Goal: Task Accomplishment & Management: Manage account settings

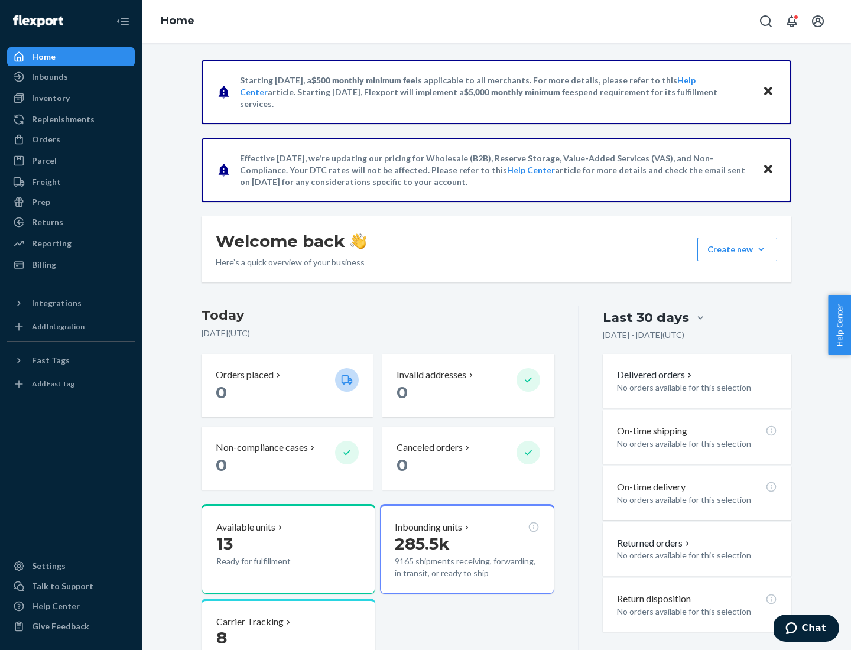
click at [761, 249] on button "Create new Create new inbound Create new order Create new product" at bounding box center [737, 250] width 80 height 24
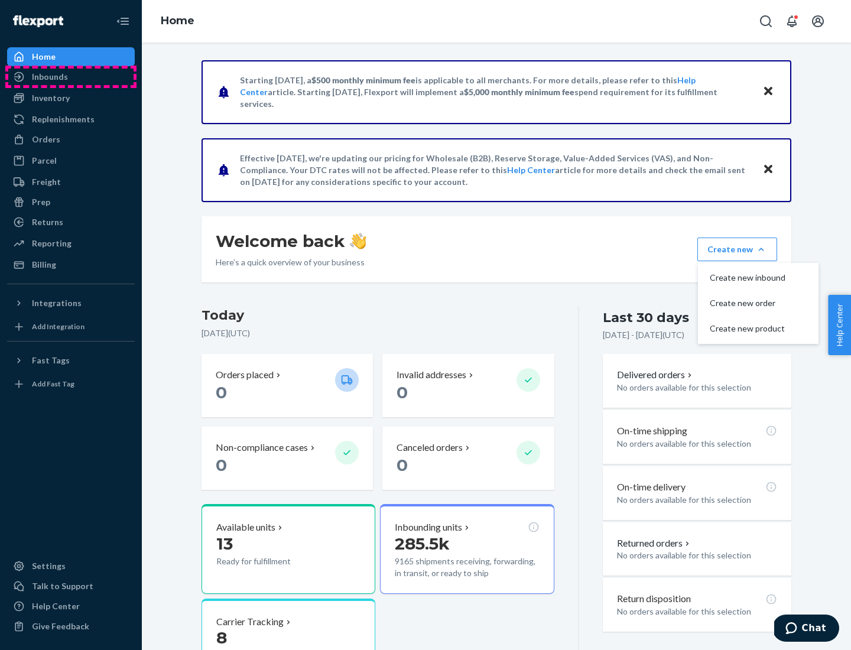
click at [71, 77] on div "Inbounds" at bounding box center [70, 77] width 125 height 17
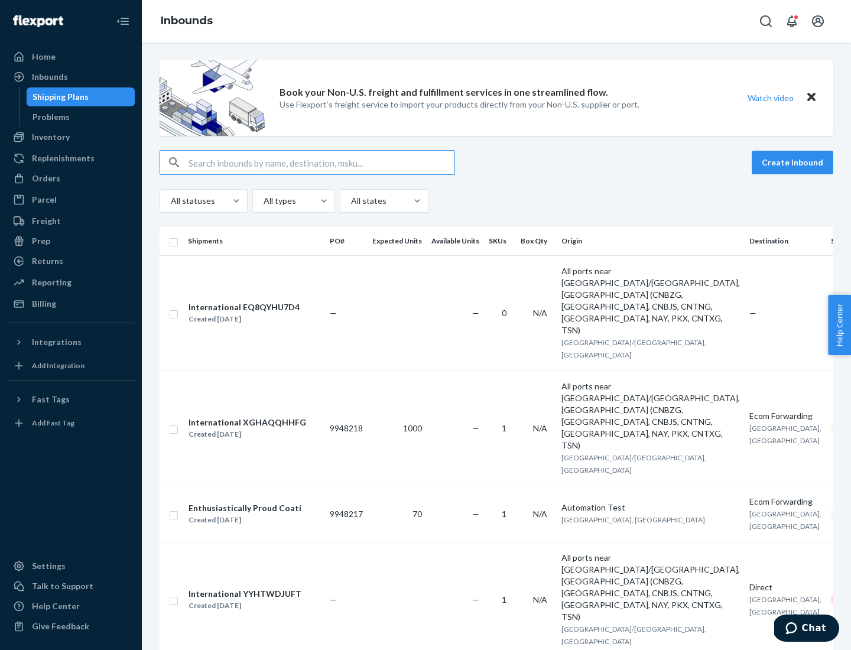
click at [794, 163] on button "Create inbound" at bounding box center [793, 163] width 82 height 24
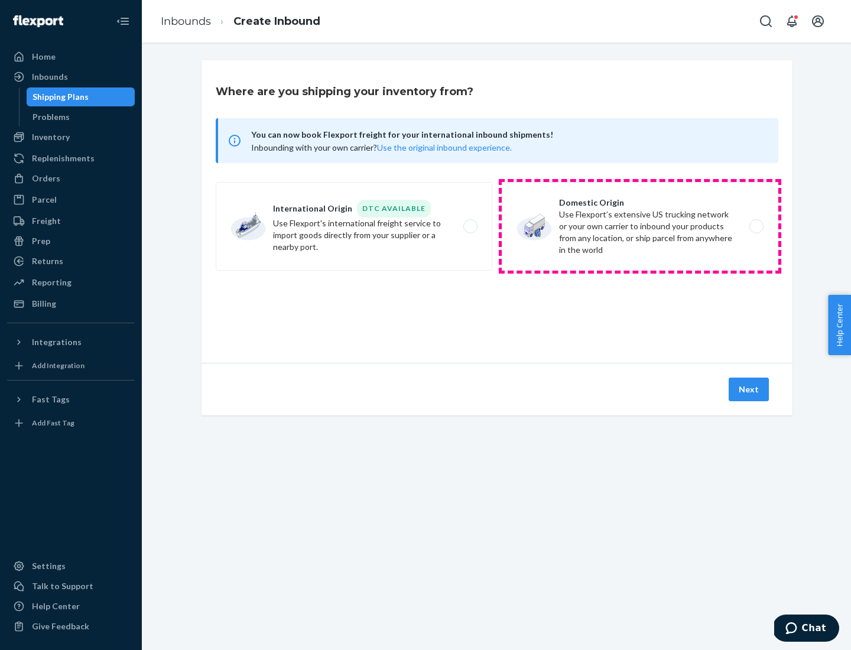
click at [640, 226] on label "Domestic Origin Use Flexport’s extensive US trucking network or your own carrie…" at bounding box center [640, 226] width 277 height 89
click at [756, 226] on input "Domestic Origin Use Flexport’s extensive US trucking network or your own carrie…" at bounding box center [760, 227] width 8 height 8
radio input "true"
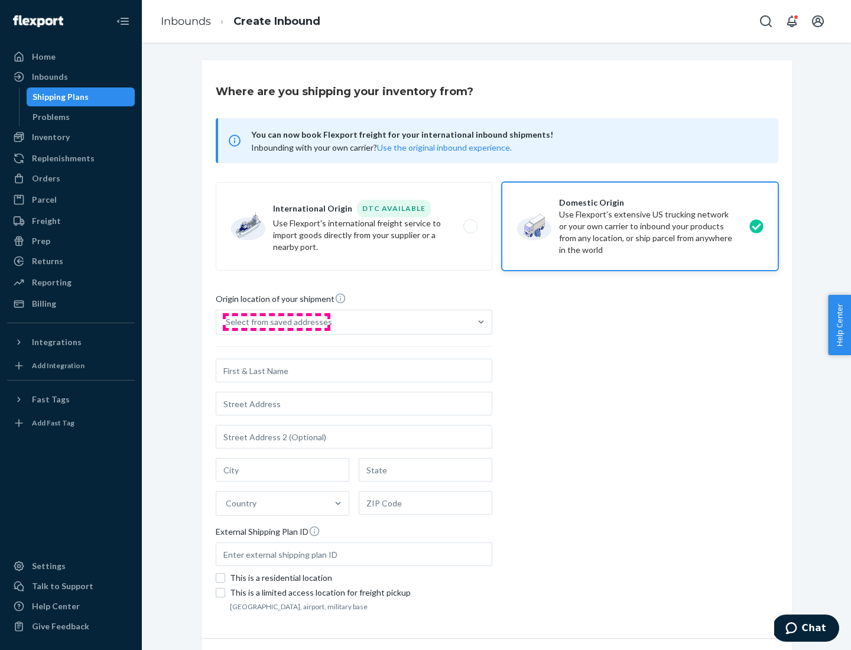
click at [276, 322] on div "Select from saved addresses" at bounding box center [279, 322] width 106 height 12
click at [227, 322] on input "Select from saved addresses" at bounding box center [226, 322] width 1 height 12
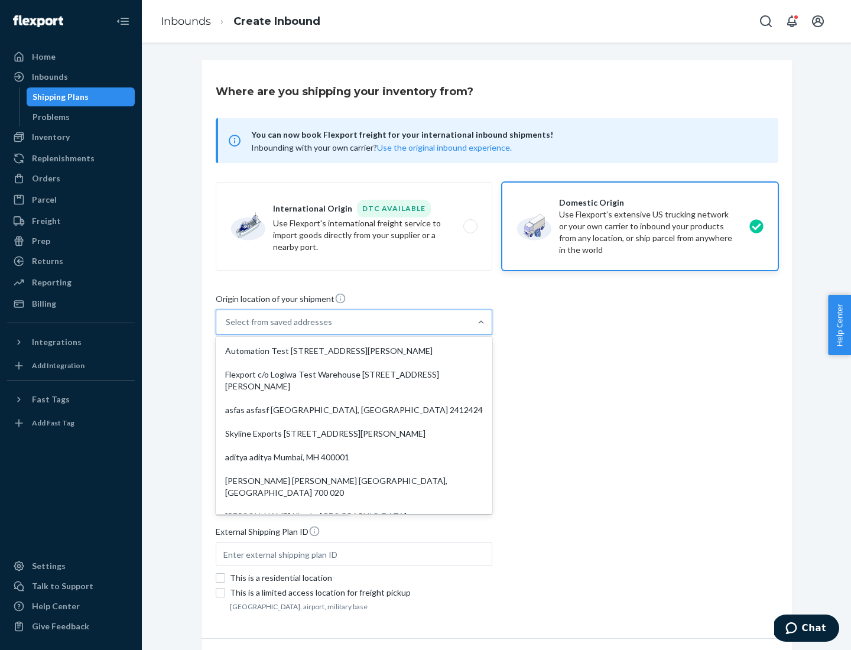
scroll to position [5, 0]
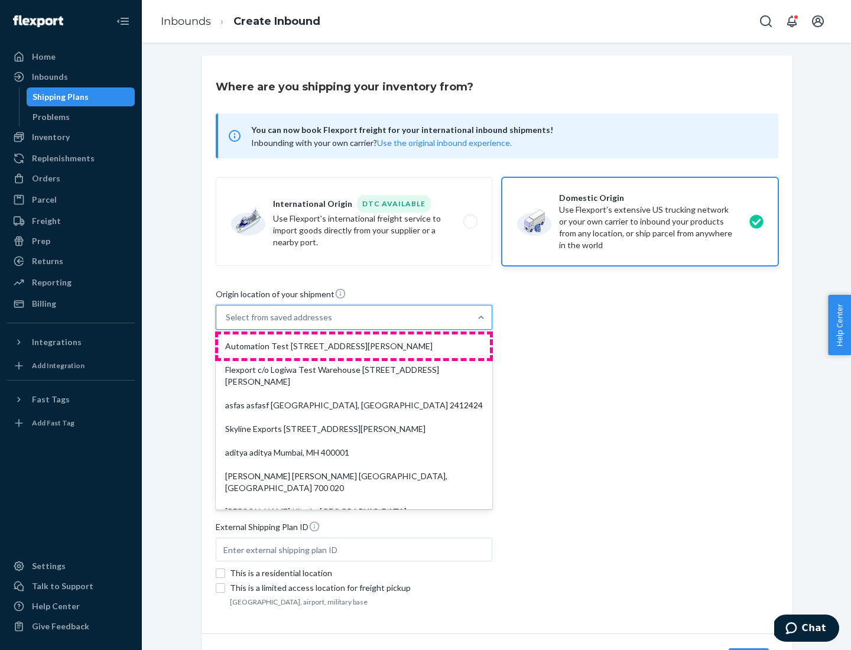
click at [354, 346] on div "Automation Test [STREET_ADDRESS][PERSON_NAME]" at bounding box center [354, 347] width 272 height 24
click at [227, 323] on input "option Automation Test [STREET_ADDRESS][PERSON_NAME]. 9 results available. Use …" at bounding box center [226, 317] width 1 height 12
type input "Automation Test"
type input "9th Floor"
type input "[GEOGRAPHIC_DATA]"
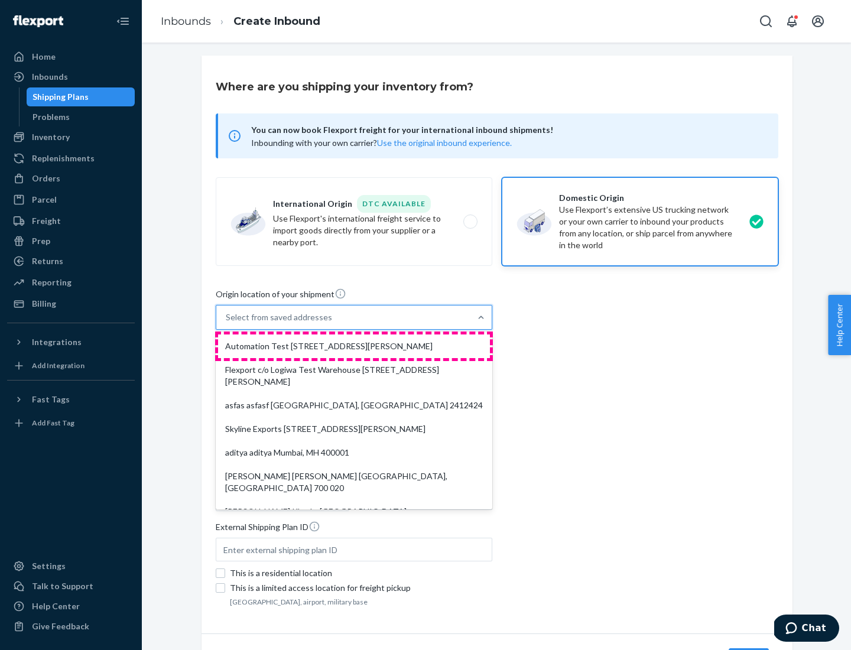
type input "CA"
type input "94104"
type input "[STREET_ADDRESS][PERSON_NAME]"
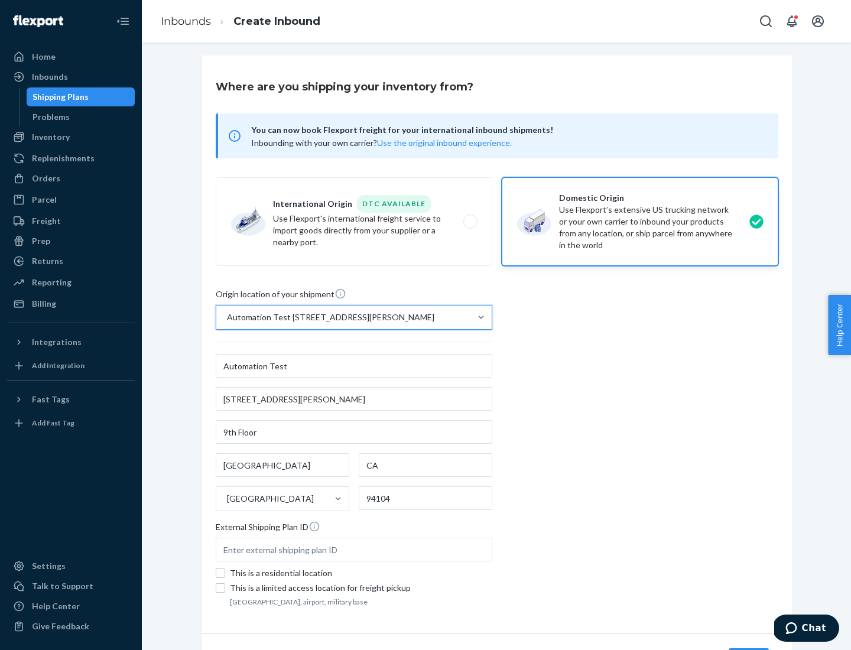
scroll to position [69, 0]
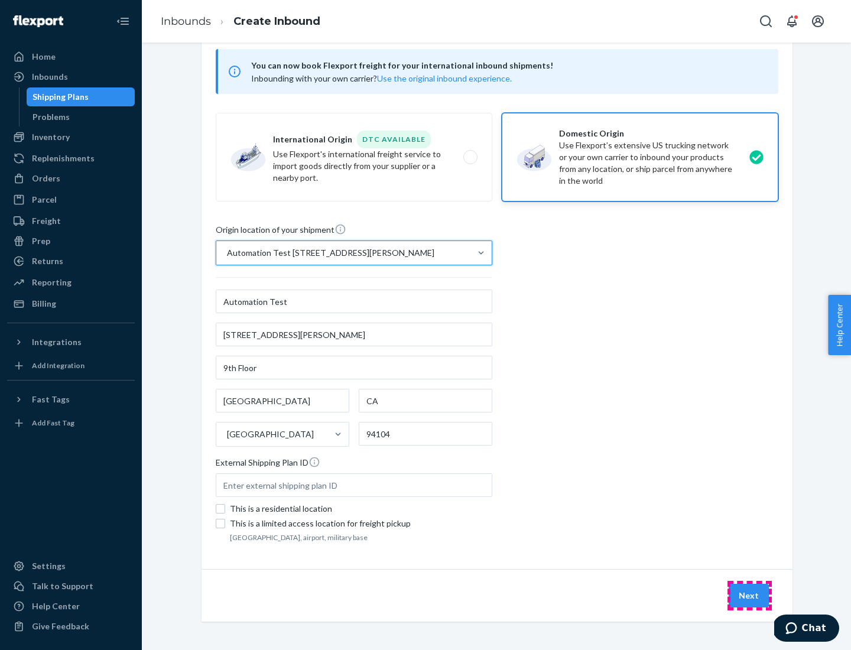
click at [749, 596] on button "Next" at bounding box center [749, 596] width 40 height 24
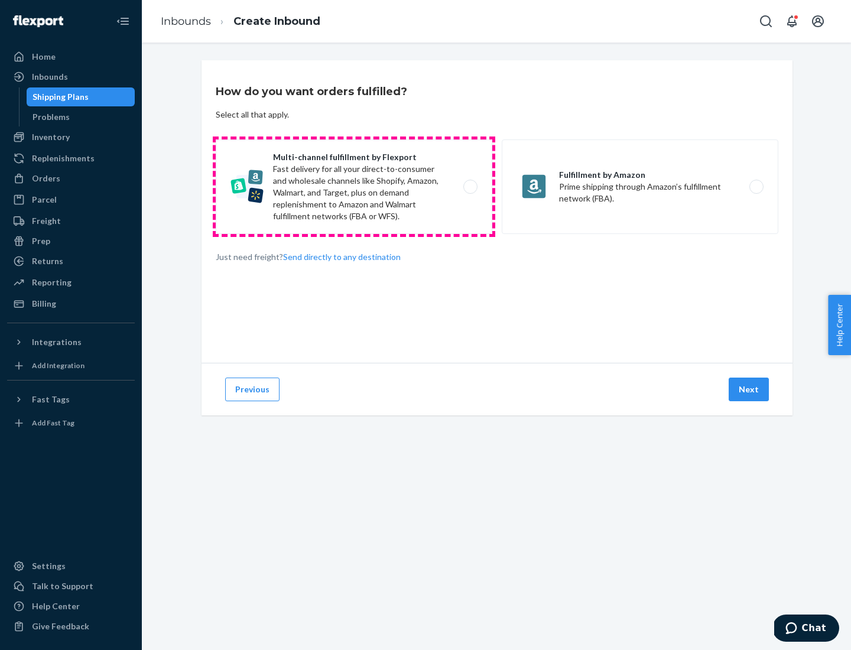
click at [354, 187] on label "Multi-channel fulfillment by Flexport Fast delivery for all your direct-to-cons…" at bounding box center [354, 186] width 277 height 95
click at [470, 187] on input "Multi-channel fulfillment by Flexport Fast delivery for all your direct-to-cons…" at bounding box center [474, 187] width 8 height 8
radio input "true"
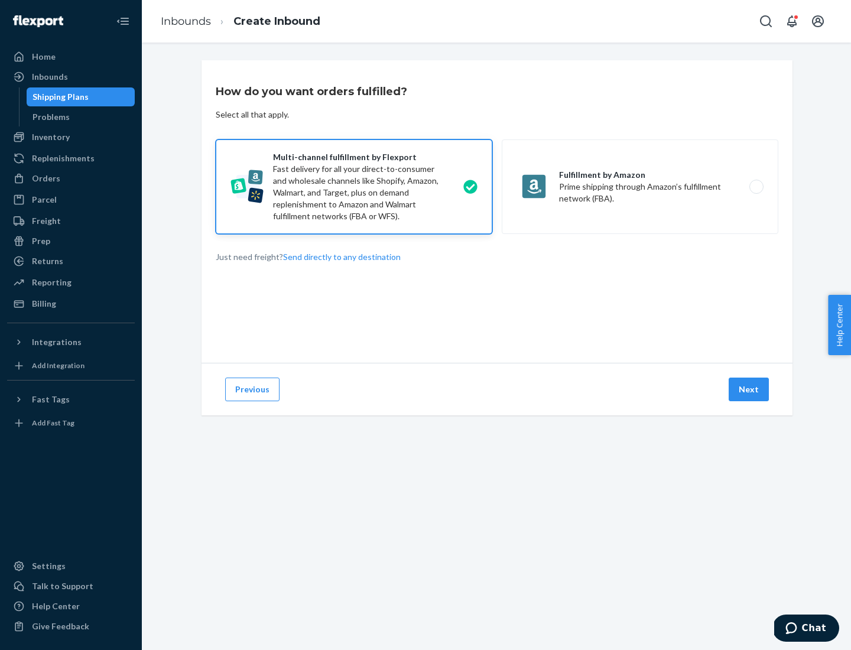
click at [749, 389] on button "Next" at bounding box center [749, 390] width 40 height 24
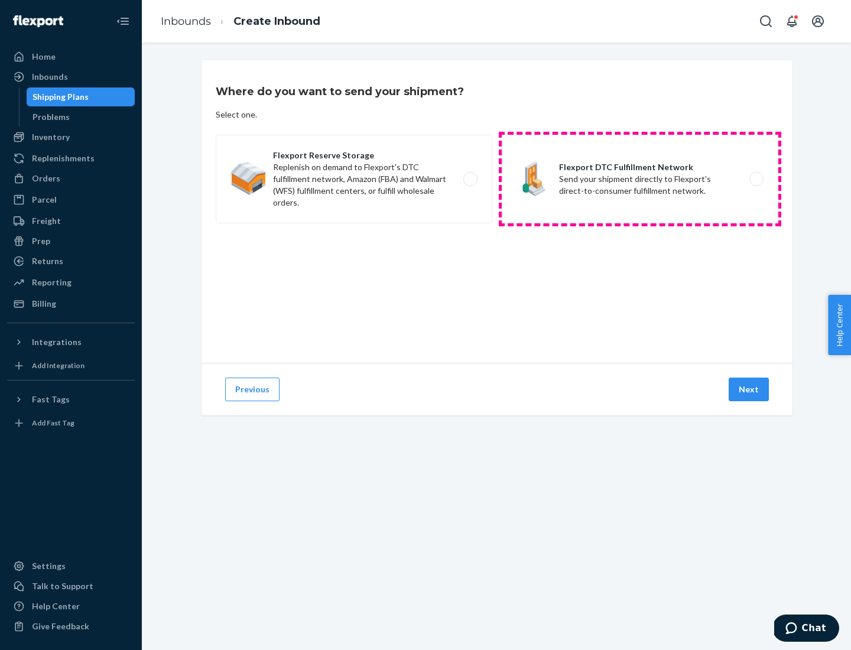
click at [640, 179] on label "Flexport DTC Fulfillment Network Send your shipment directly to Flexport's dire…" at bounding box center [640, 179] width 277 height 89
click at [756, 179] on input "Flexport DTC Fulfillment Network Send your shipment directly to Flexport's dire…" at bounding box center [760, 180] width 8 height 8
radio input "true"
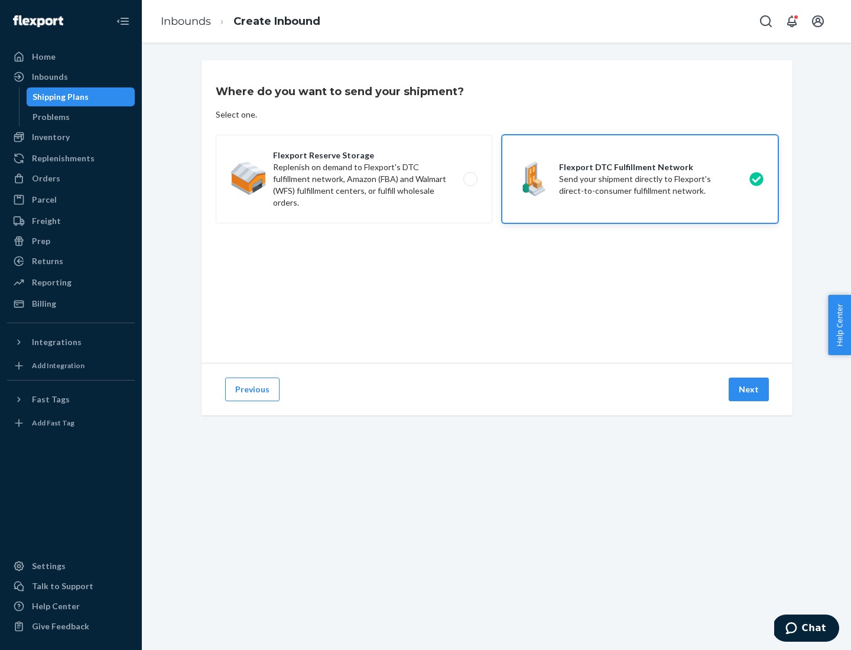
click at [749, 389] on button "Next" at bounding box center [749, 390] width 40 height 24
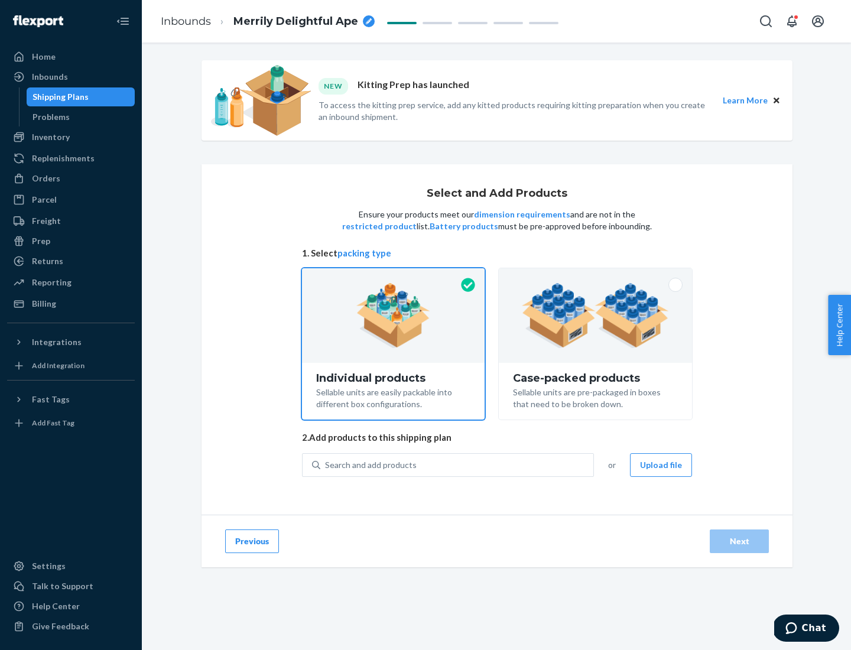
click at [596, 316] on img at bounding box center [595, 315] width 147 height 65
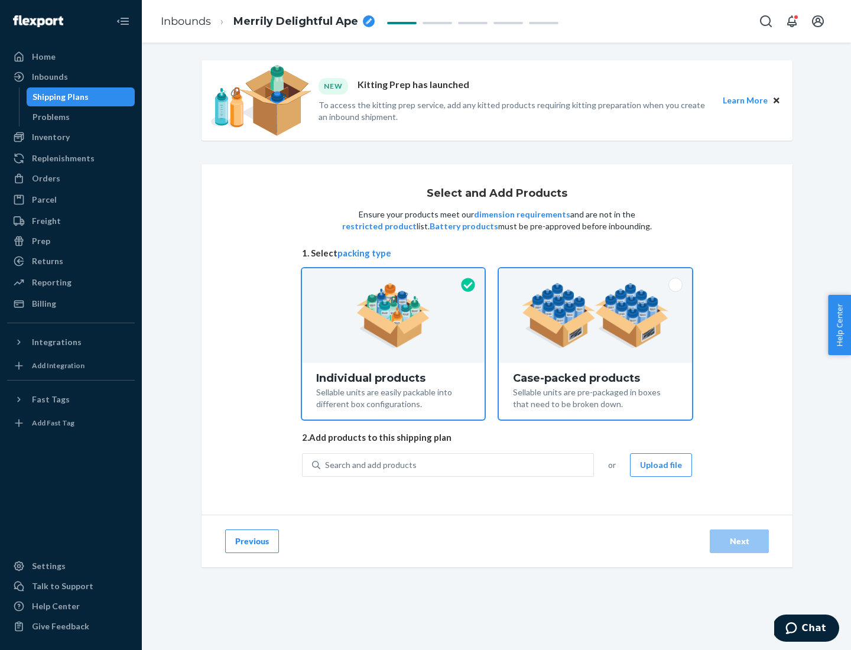
click at [596, 276] on input "Case-packed products Sellable units are pre-packaged in boxes that need to be b…" at bounding box center [596, 272] width 8 height 8
radio input "true"
radio input "false"
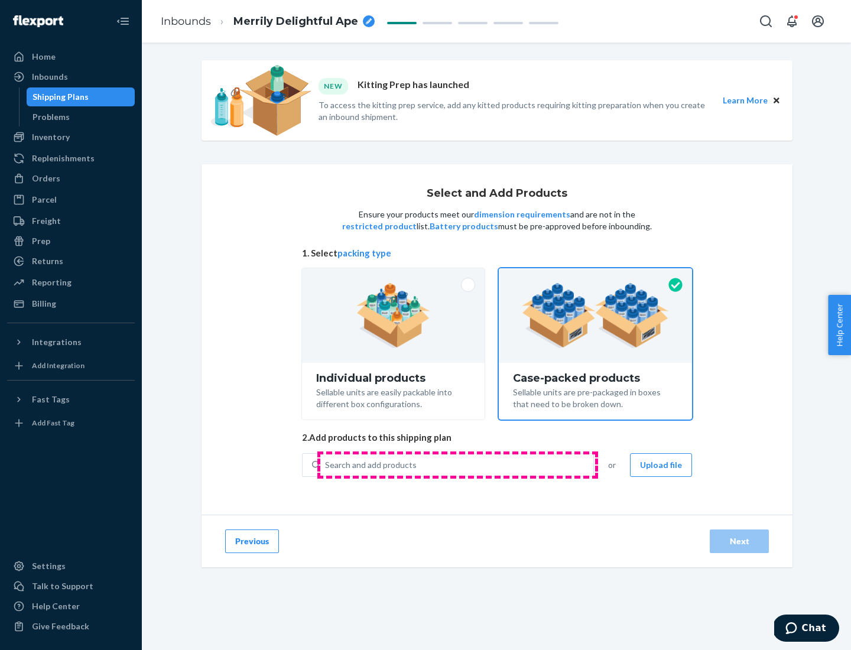
click at [457, 465] on div "Search and add products" at bounding box center [456, 464] width 273 height 21
click at [326, 465] on input "Search and add products" at bounding box center [325, 465] width 1 height 12
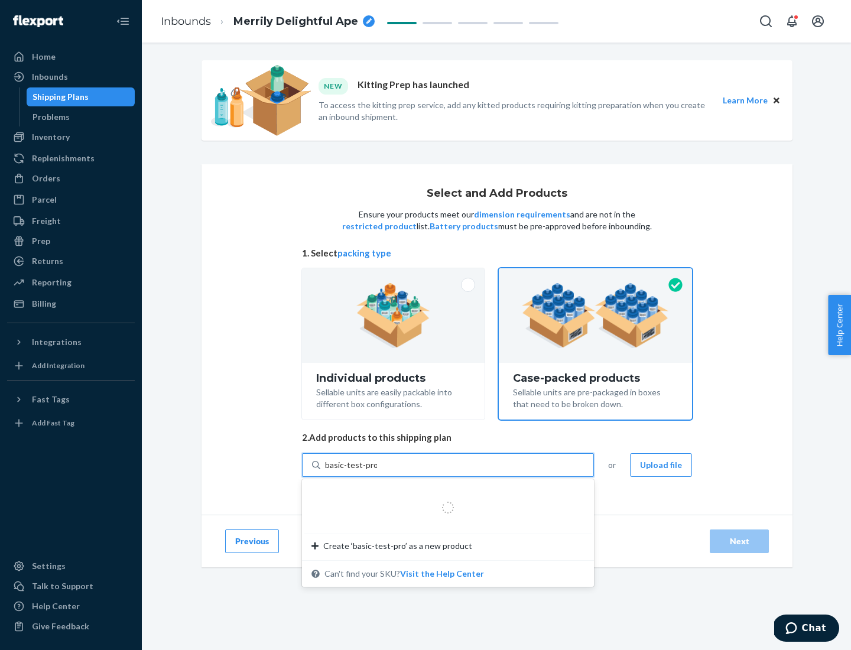
type input "basic-test-product-1"
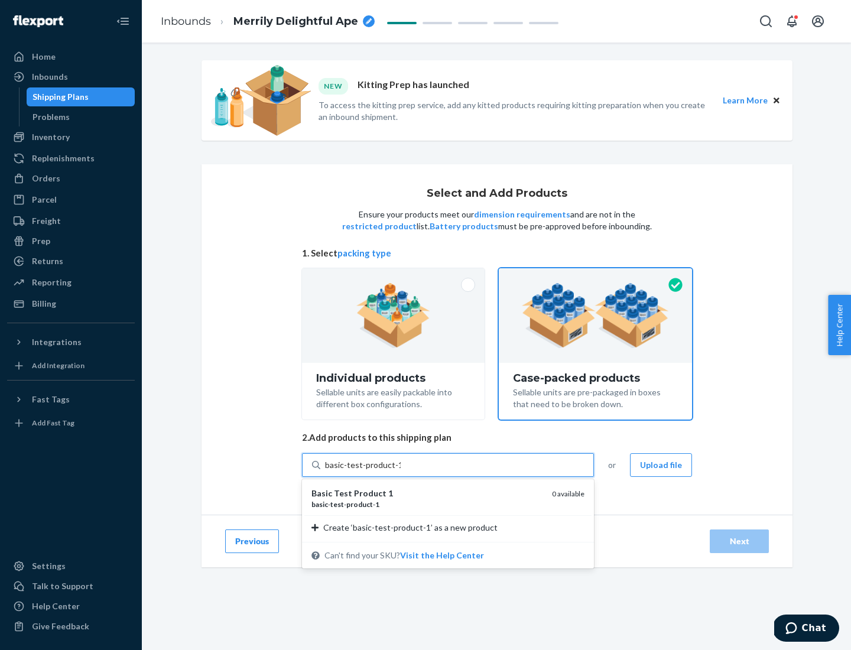
click at [427, 504] on div "basic - test - product - 1" at bounding box center [426, 504] width 231 height 10
click at [401, 471] on input "basic-test-product-1" at bounding box center [363, 465] width 76 height 12
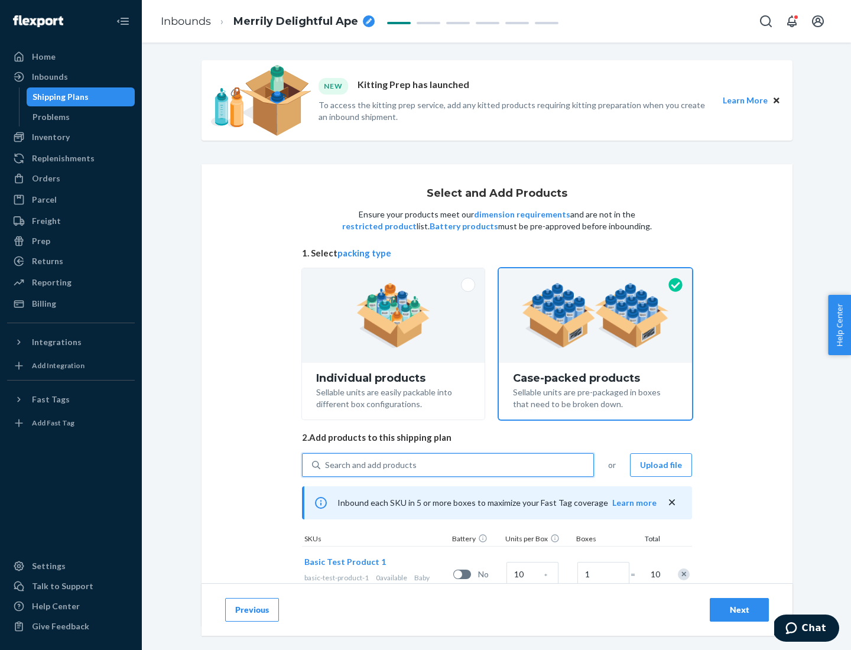
scroll to position [43, 0]
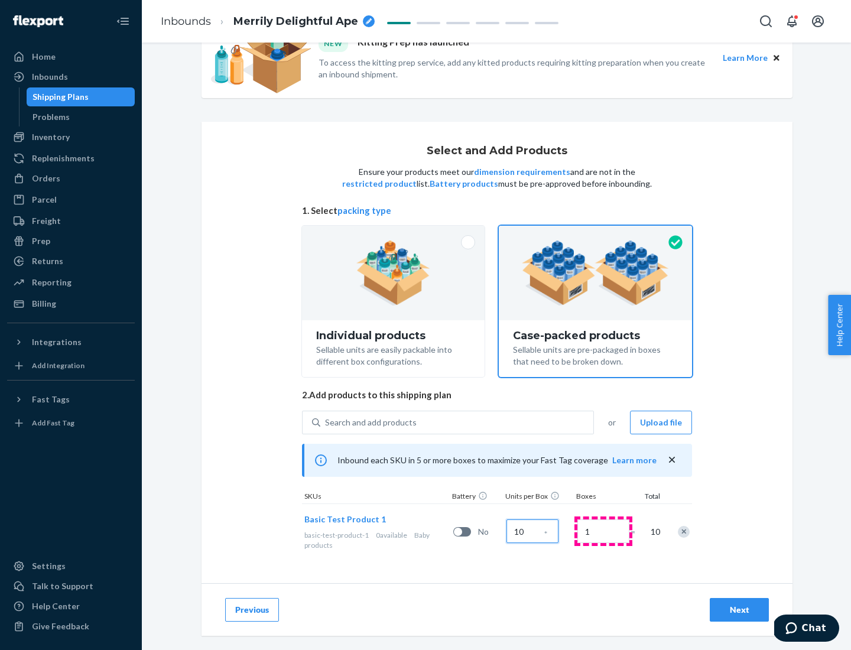
type input "10"
type input "7"
click at [739, 610] on div "Next" at bounding box center [739, 610] width 39 height 12
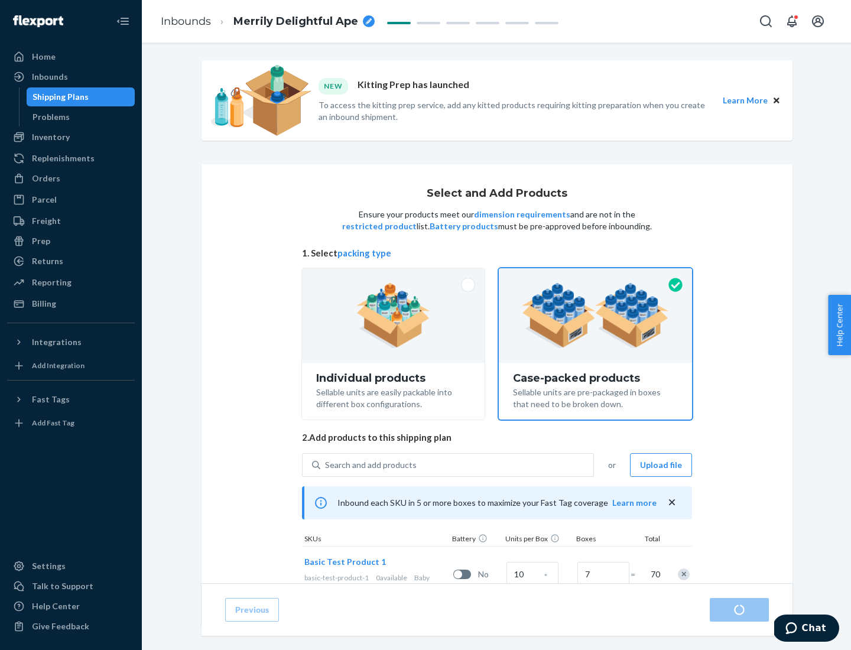
radio input "true"
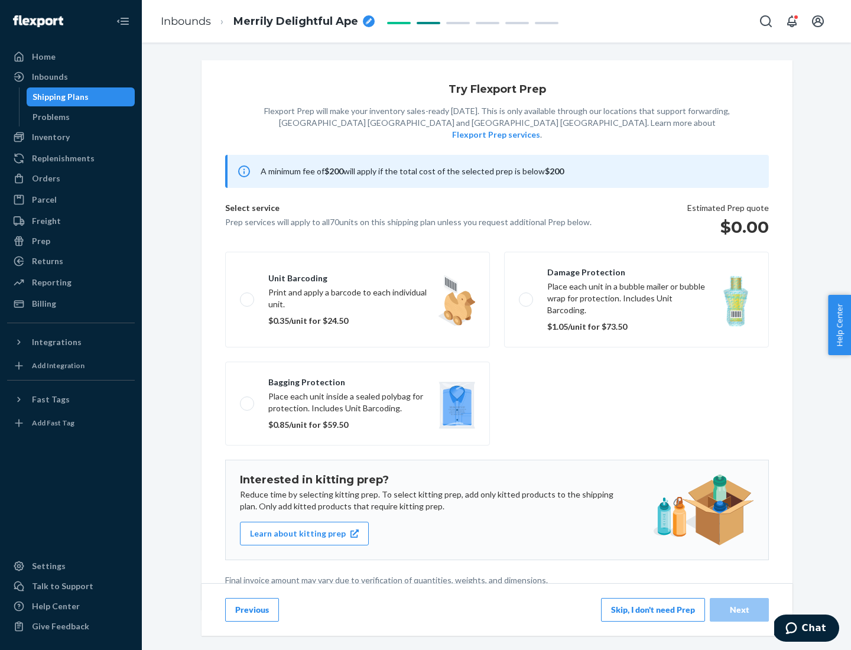
scroll to position [3, 0]
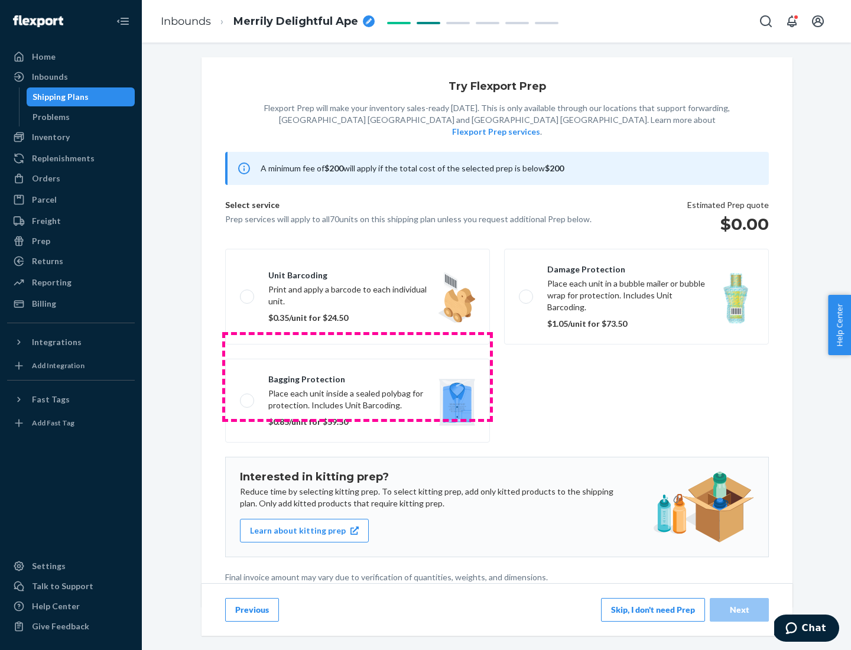
click at [358, 376] on label "Bagging protection Place each unit inside a sealed polybag for protection. Incl…" at bounding box center [357, 401] width 265 height 84
click at [248, 397] on input "Bagging protection Place each unit inside a sealed polybag for protection. Incl…" at bounding box center [244, 401] width 8 height 8
checkbox input "true"
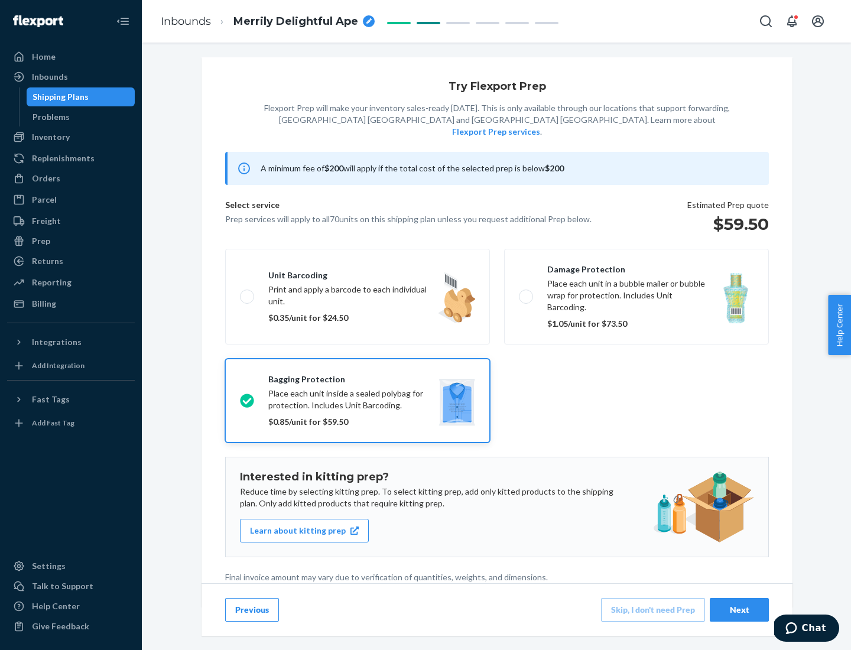
click at [739, 609] on div "Next" at bounding box center [739, 610] width 39 height 12
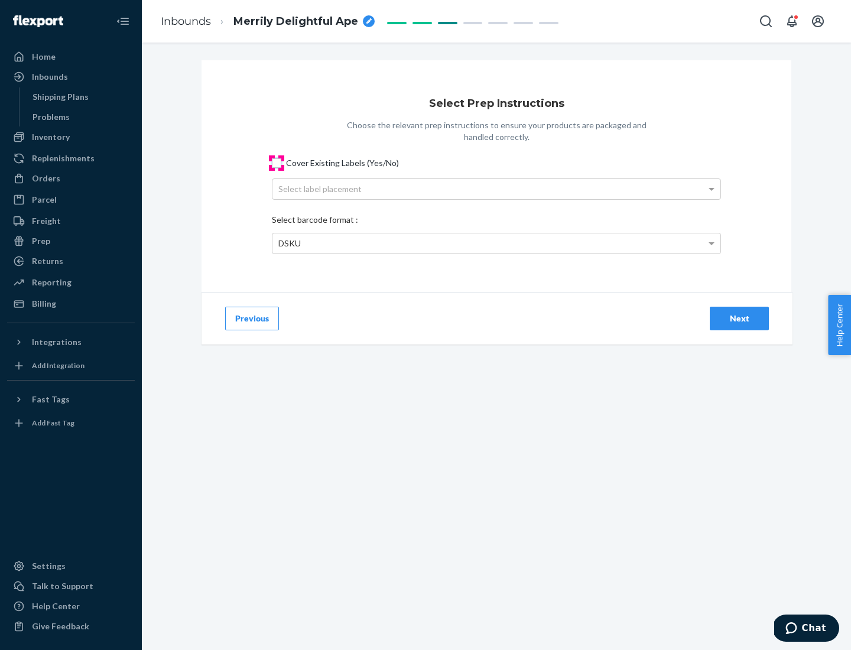
click at [277, 163] on input "Cover Existing Labels (Yes/No)" at bounding box center [276, 162] width 9 height 9
checkbox input "true"
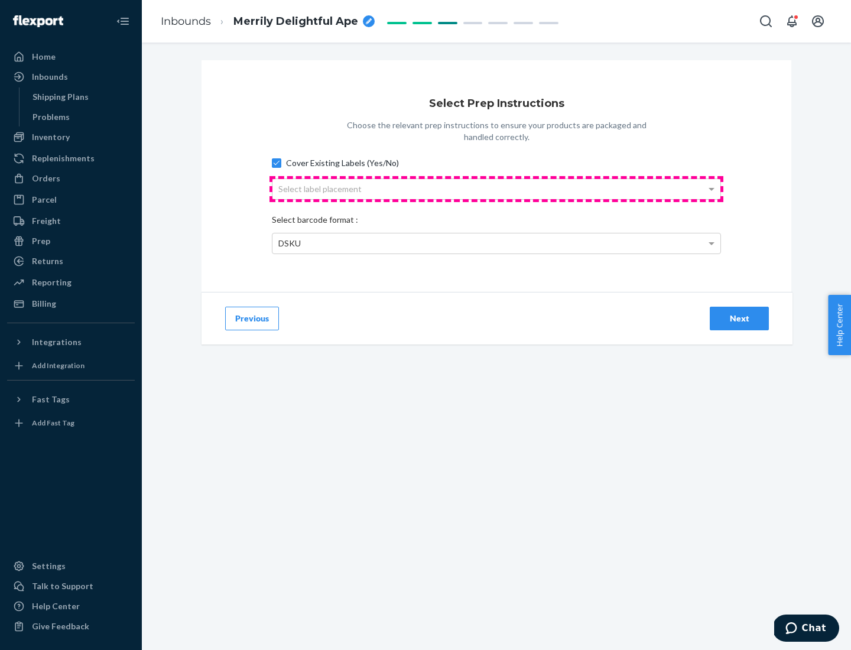
click at [496, 189] on div "Select label placement" at bounding box center [496, 189] width 448 height 20
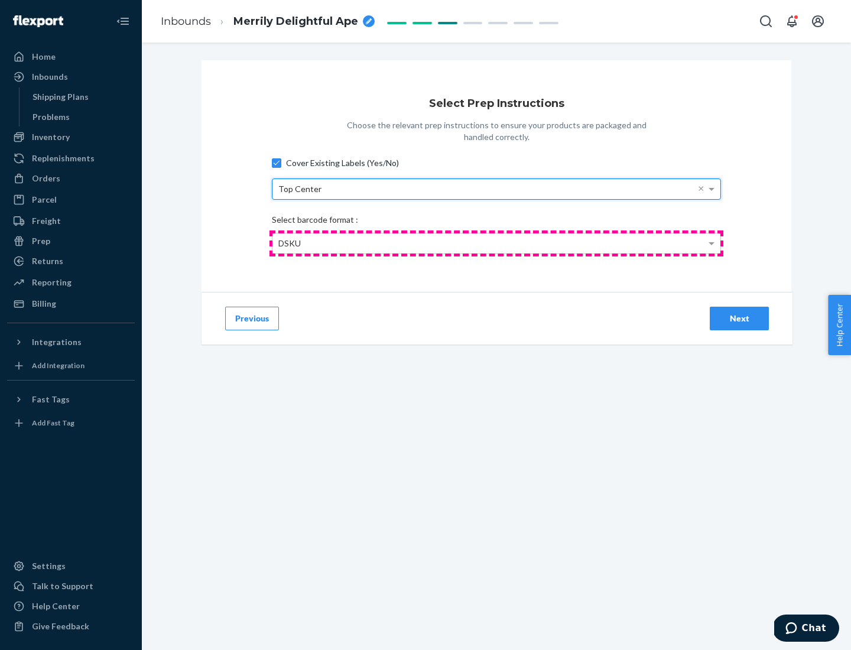
click at [496, 243] on div "DSKU" at bounding box center [496, 243] width 448 height 20
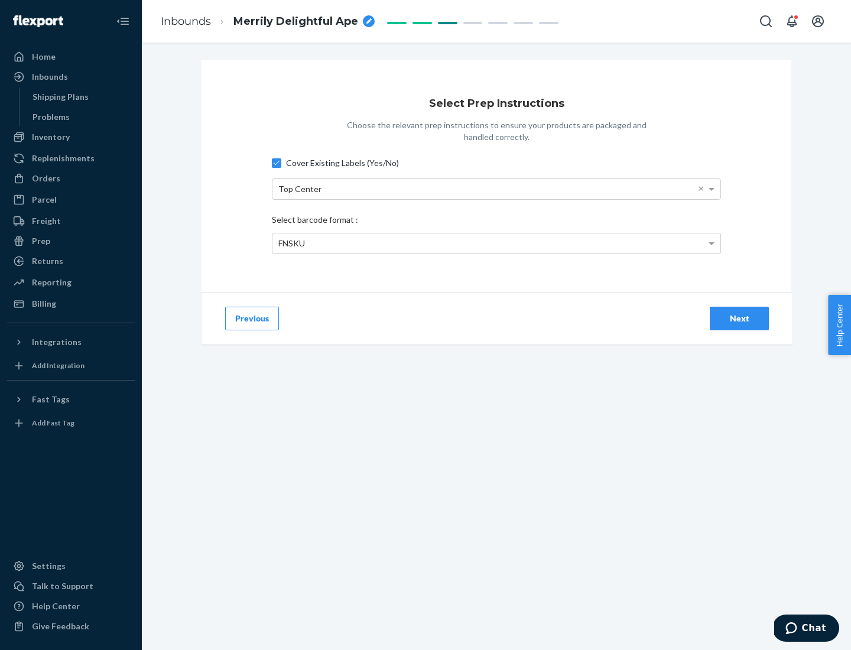
click at [739, 318] on div "Next" at bounding box center [739, 319] width 39 height 12
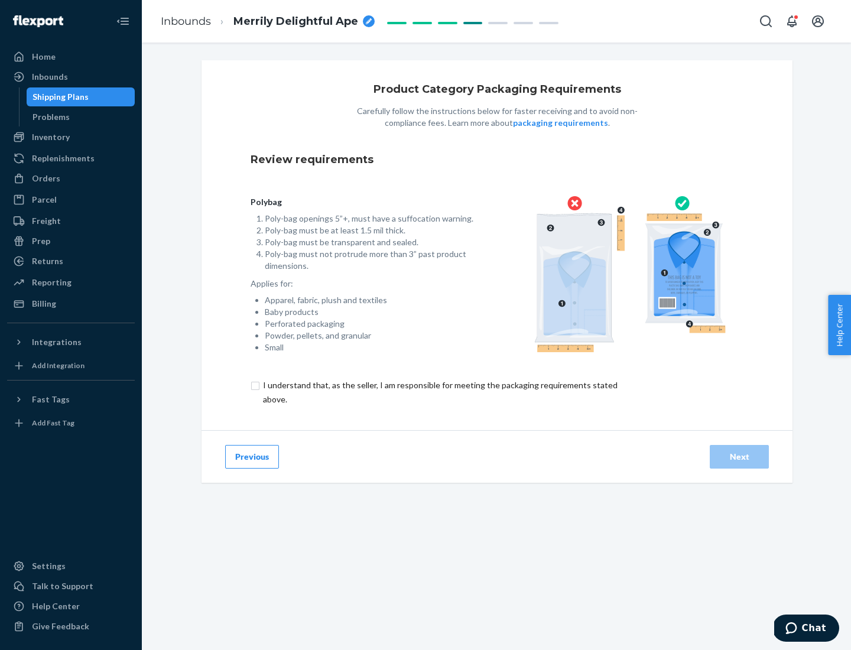
click at [439, 392] on input "checkbox" at bounding box center [447, 392] width 393 height 28
checkbox input "true"
click at [739, 456] on div "Next" at bounding box center [739, 457] width 39 height 12
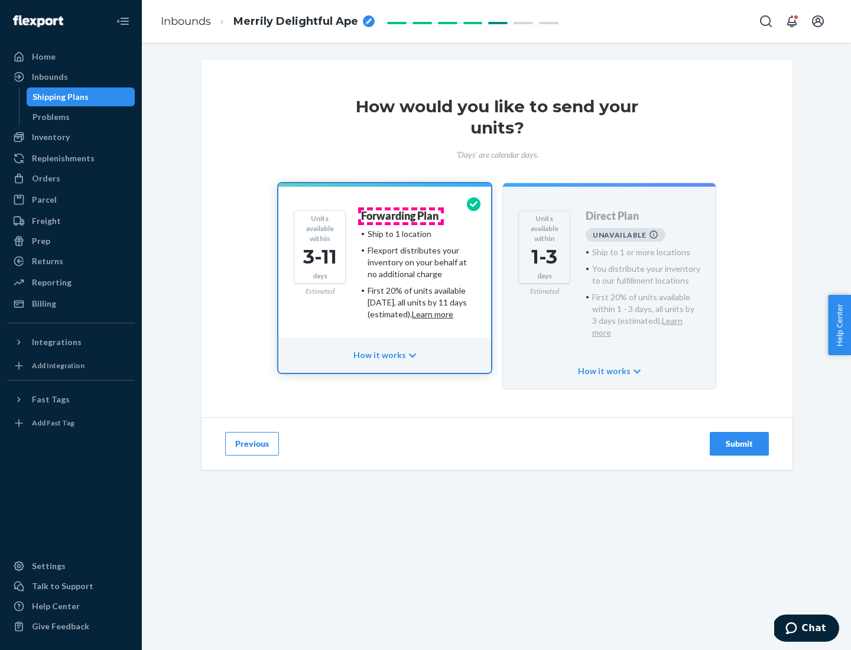
click at [401, 216] on h4 "Forwarding Plan" at bounding box center [399, 216] width 77 height 12
click at [739, 438] on div "Submit" at bounding box center [739, 444] width 39 height 12
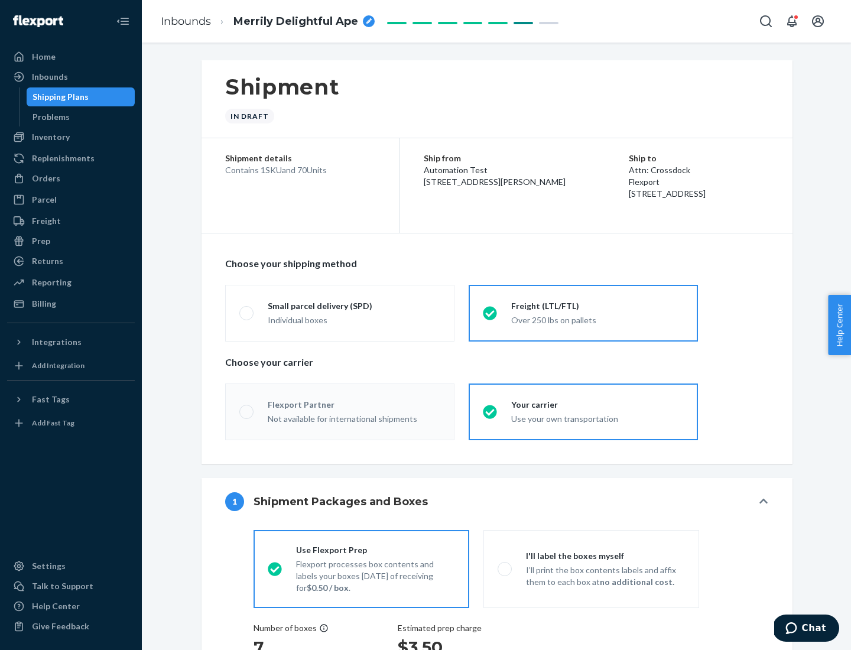
radio input "true"
radio input "false"
radio input "true"
radio input "false"
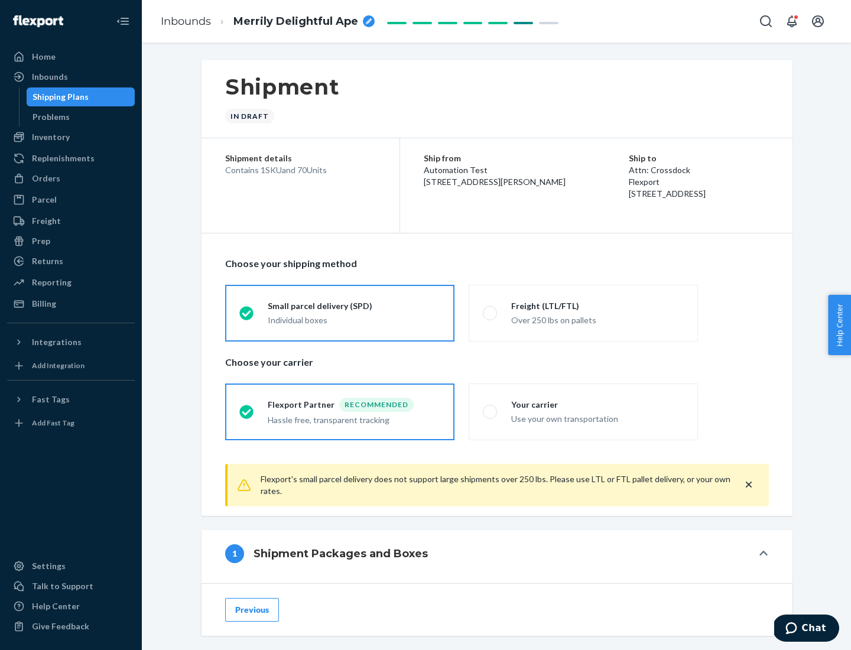
click at [354, 320] on div "Individual boxes" at bounding box center [354, 320] width 173 height 12
click at [247, 317] on input "Small parcel delivery (SPD) Individual boxes" at bounding box center [243, 313] width 8 height 8
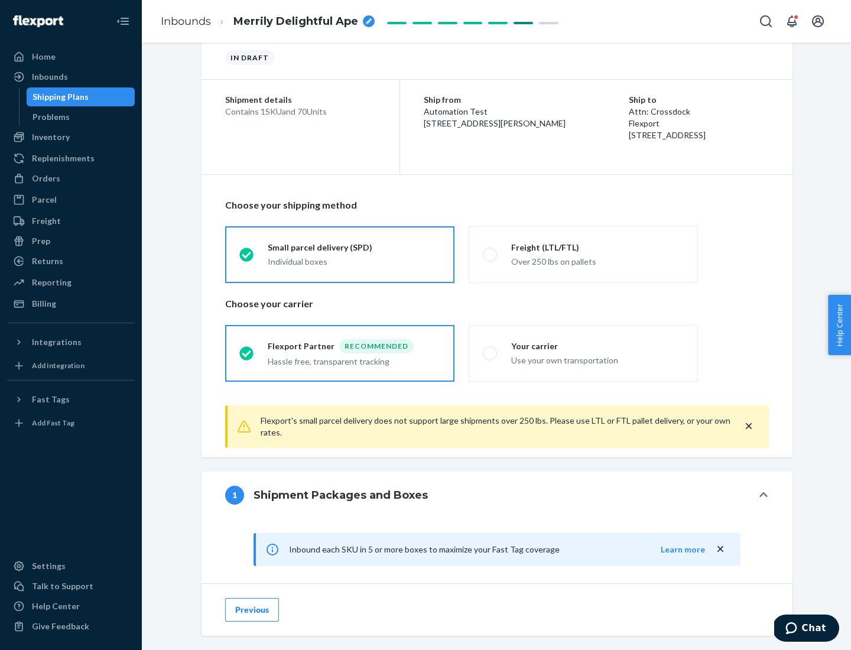
click at [354, 346] on div "Recommended" at bounding box center [376, 346] width 74 height 14
click at [247, 349] on input "Flexport Partner Recommended Hassle free, transparent tracking" at bounding box center [243, 353] width 8 height 8
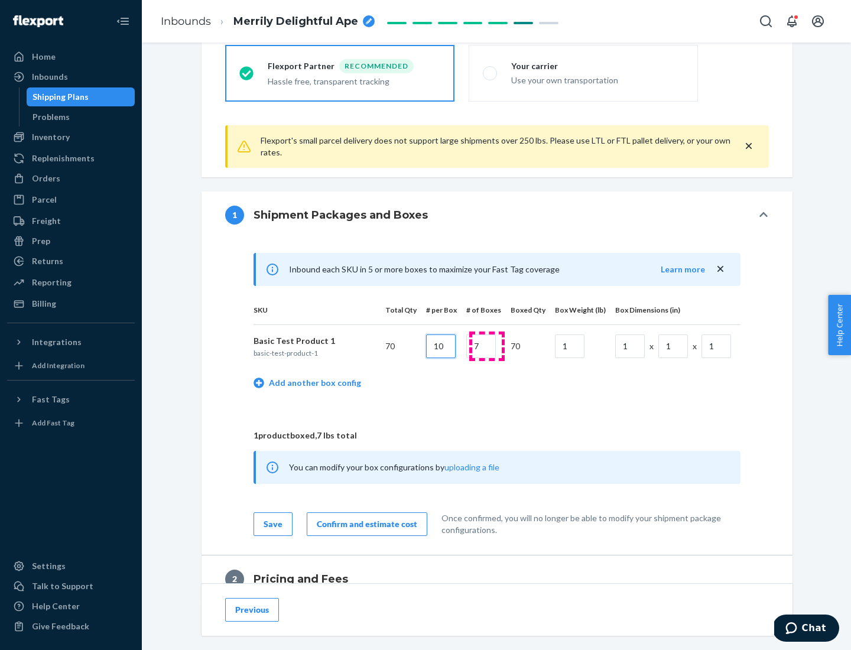
type input "10"
type input "7"
type input "1"
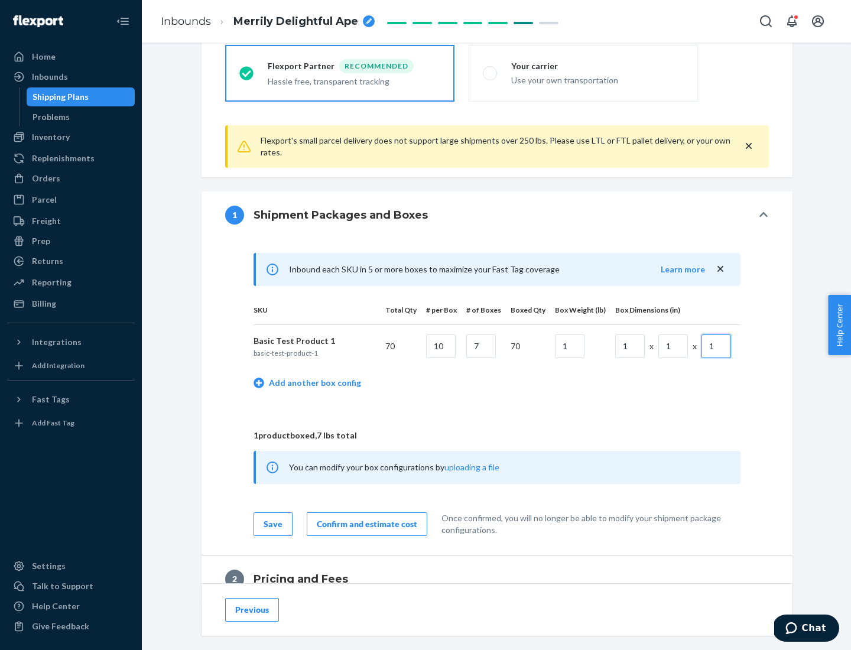
scroll to position [517, 0]
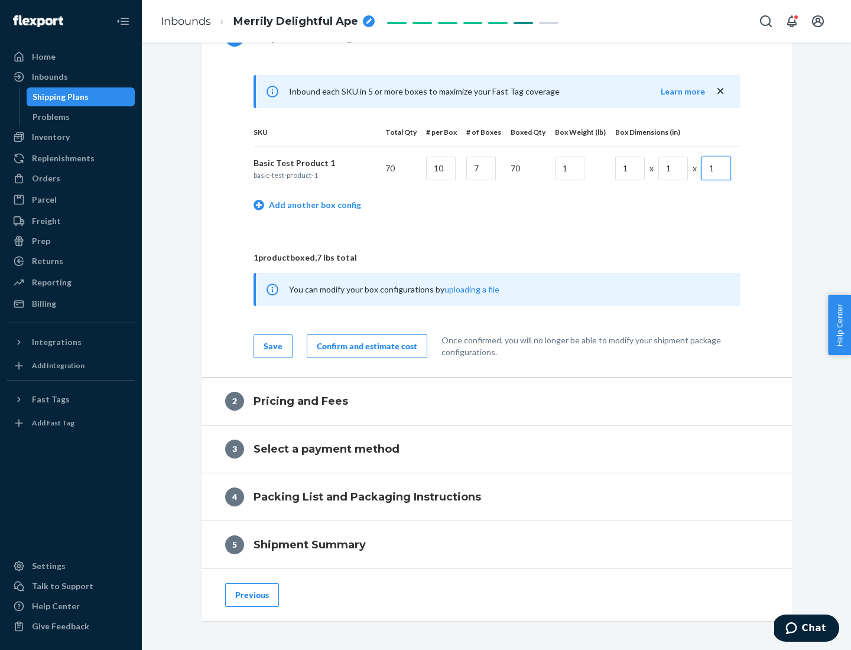
type input "1"
click at [365, 346] on div "Confirm and estimate cost" at bounding box center [367, 346] width 100 height 12
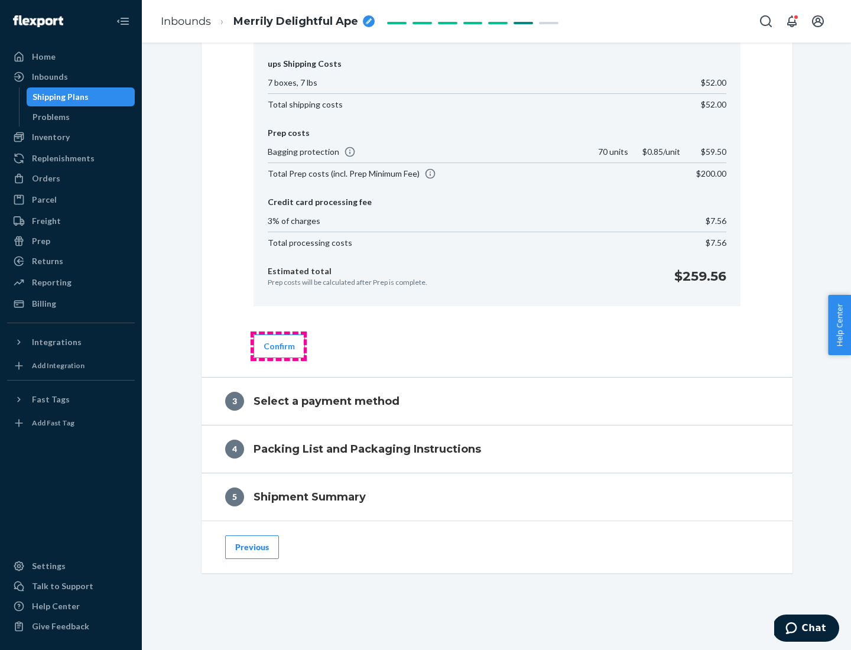
click at [278, 346] on button "Confirm" at bounding box center [279, 347] width 51 height 24
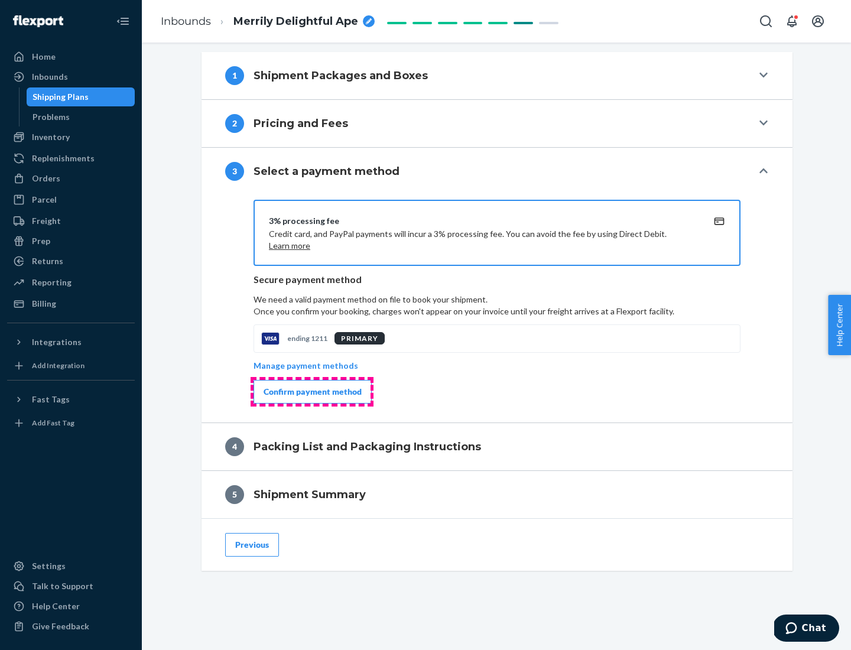
click at [311, 392] on div "Confirm payment method" at bounding box center [313, 392] width 98 height 12
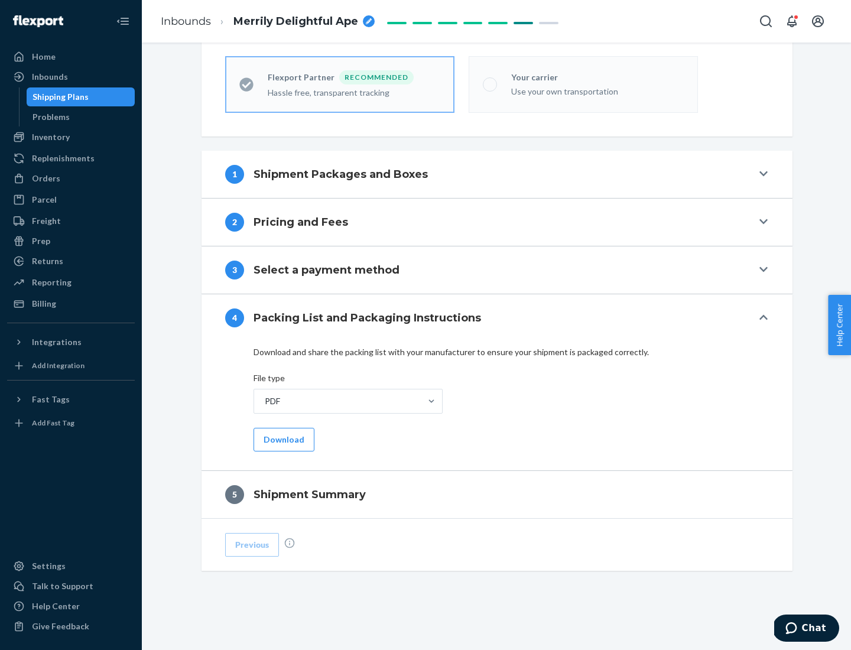
click at [283, 439] on button "Download" at bounding box center [284, 440] width 61 height 24
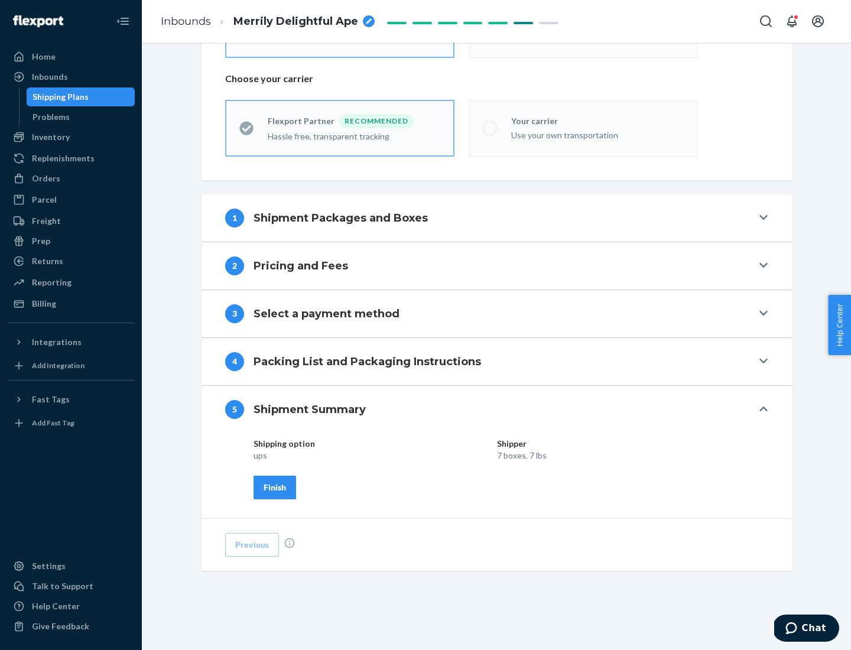
scroll to position [284, 0]
